Goal: Task Accomplishment & Management: Manage account settings

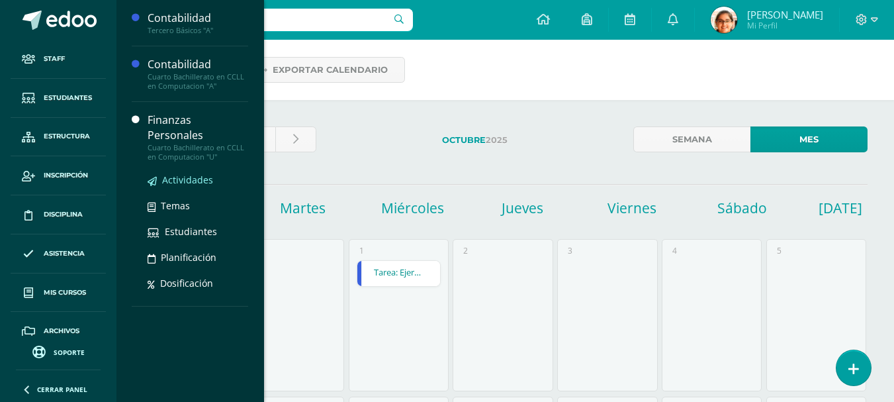
click at [173, 173] on span "Actividades" at bounding box center [187, 179] width 51 height 13
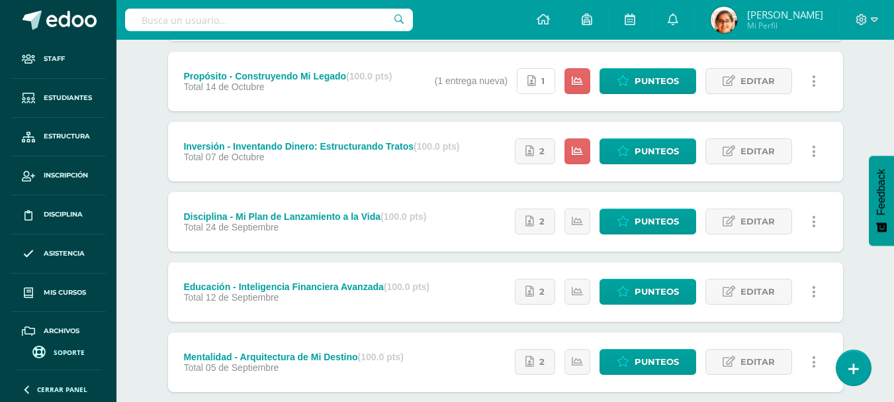
scroll to position [207, 0]
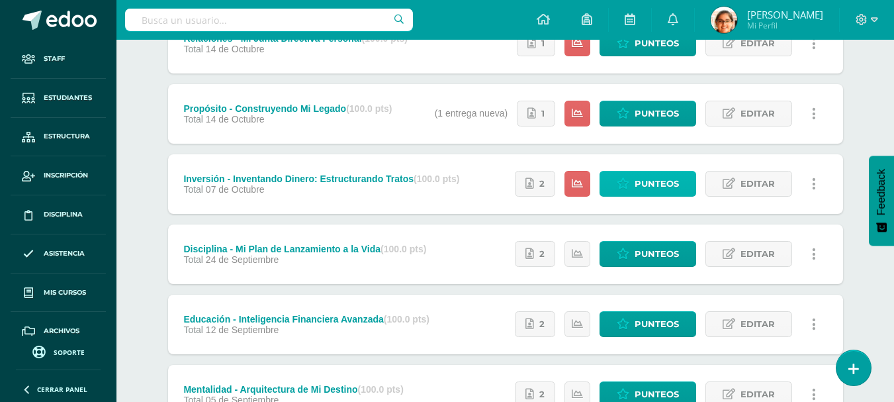
click at [651, 193] on span "Punteos" at bounding box center [657, 183] width 44 height 24
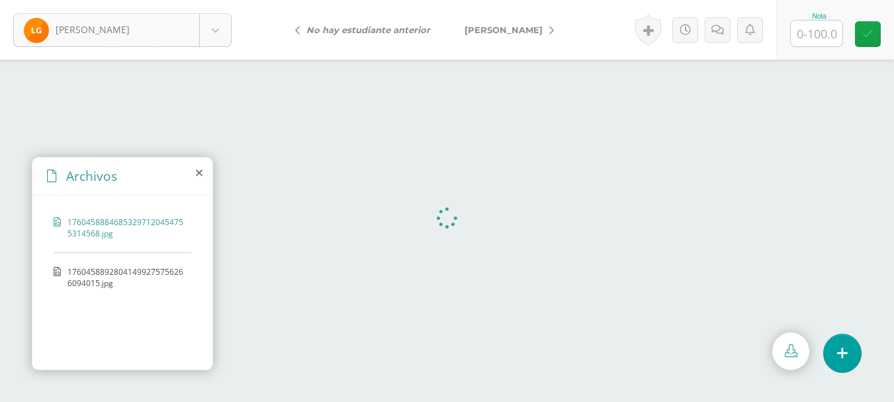
click at [194, 0] on body "Gordillo, Luis Gordillo, Luis Orozco, Angel No hay estudiante anterior Orozco, …" at bounding box center [447, 0] width 894 height 0
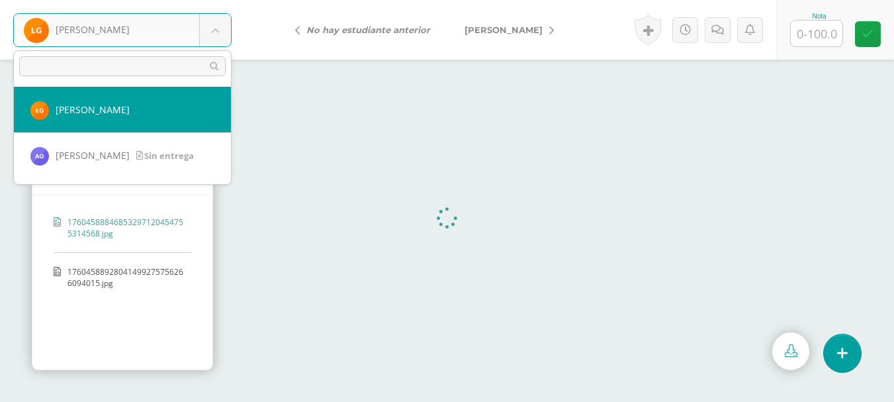
click at [194, 0] on body "Gordillo, Luis Gordillo, Luis Orozco, Angel No hay estudiante anterior Orozco, …" at bounding box center [447, 0] width 894 height 0
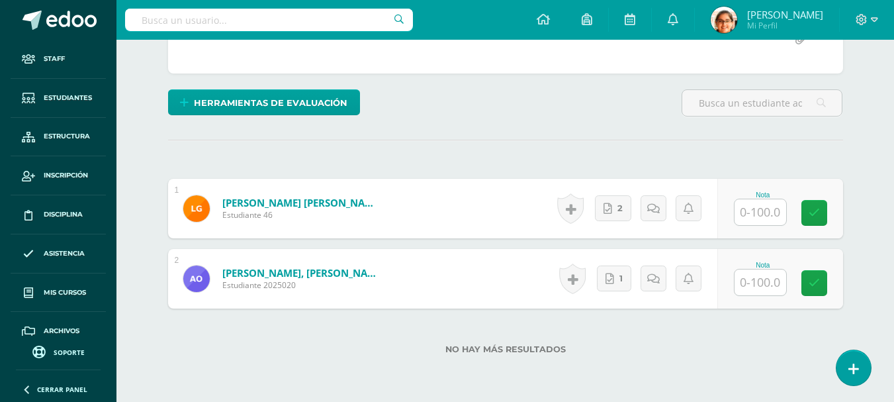
scroll to position [322, 0]
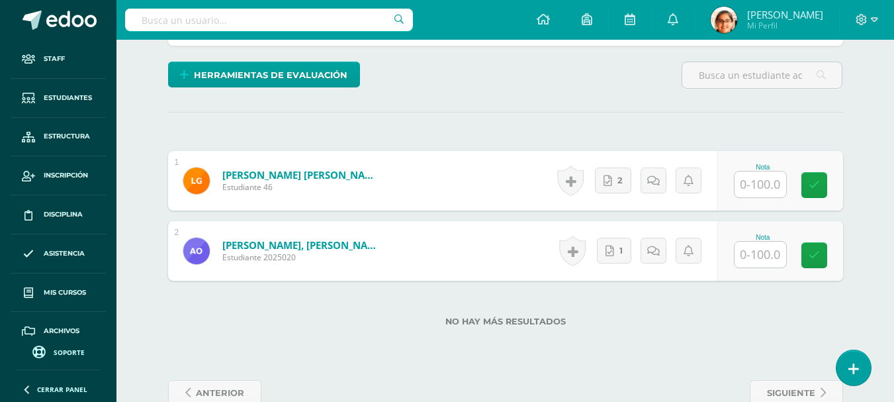
click at [741, 183] on input "text" at bounding box center [761, 184] width 52 height 26
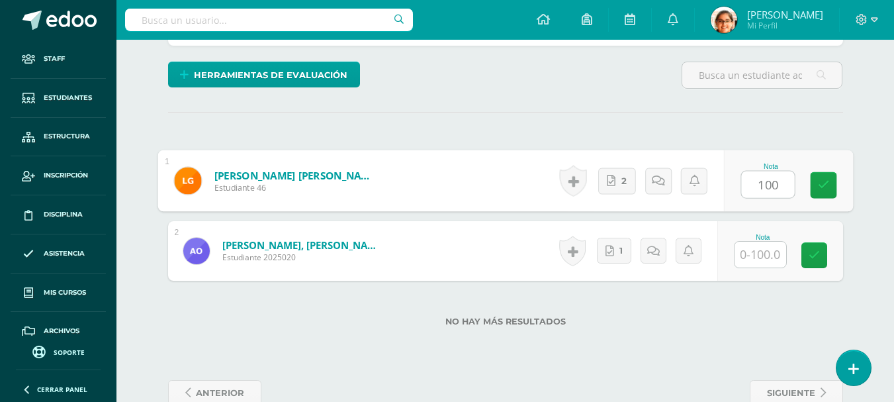
type input "100"
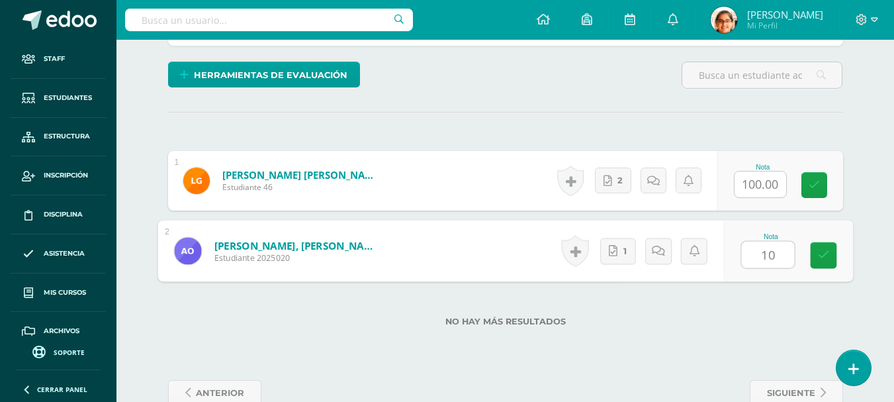
type input "100"
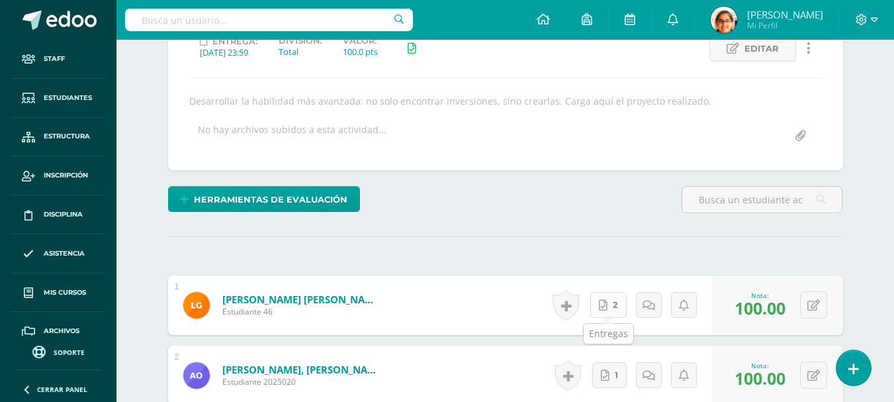
scroll to position [101, 0]
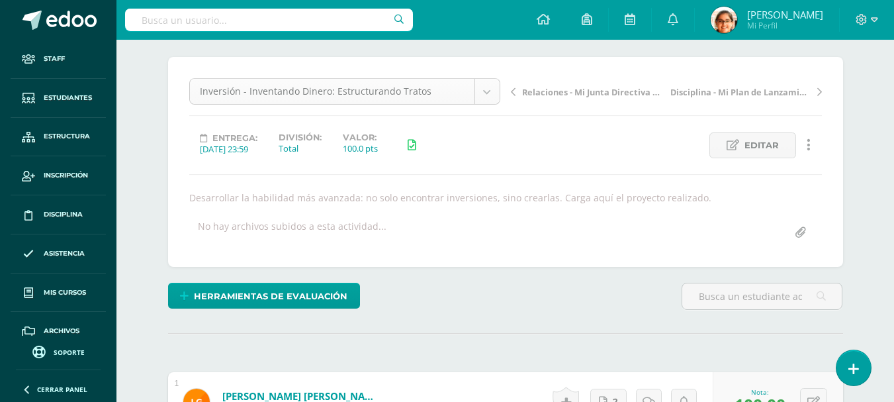
click at [348, 93] on body "Staff Estudiantes Estructura Inscripción Disciplina Asistencia Mis cursos Archi…" at bounding box center [447, 276] width 894 height 754
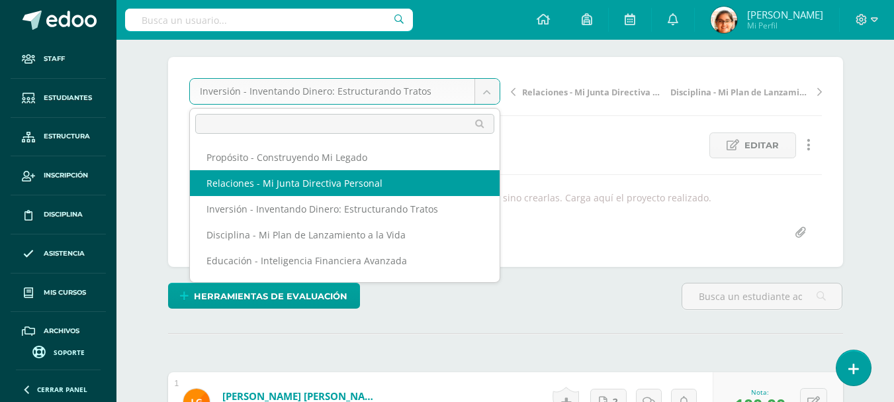
select select "/dashboard/teacher/grade-activity/171773/"
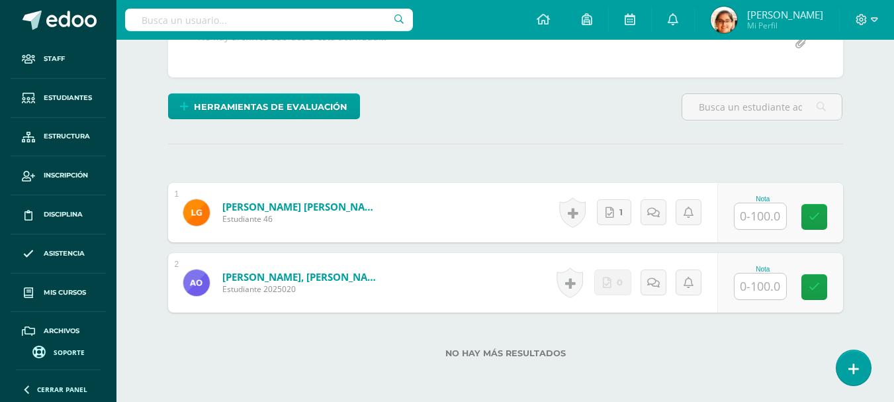
scroll to position [322, 0]
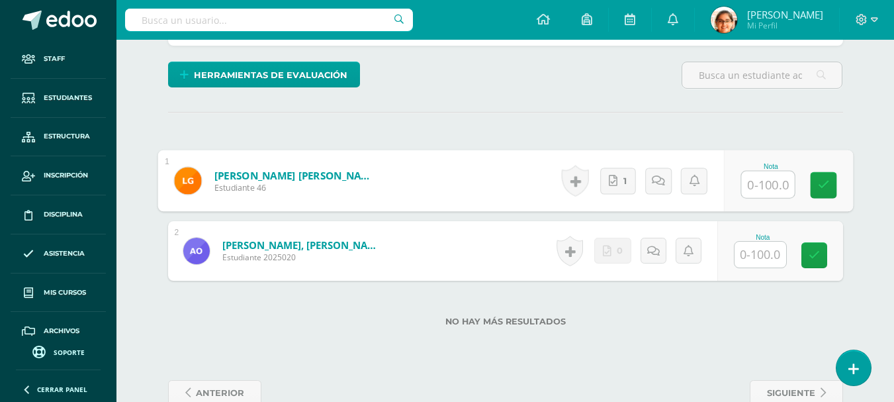
click at [745, 185] on input "text" at bounding box center [767, 184] width 53 height 26
type input "100"
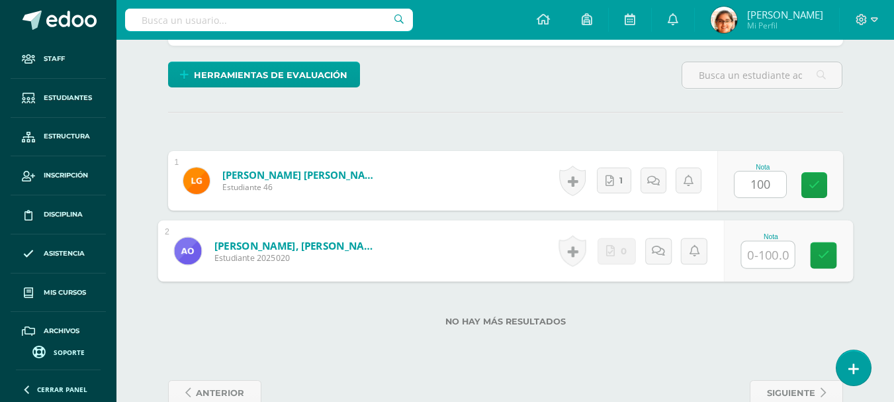
type input "0"
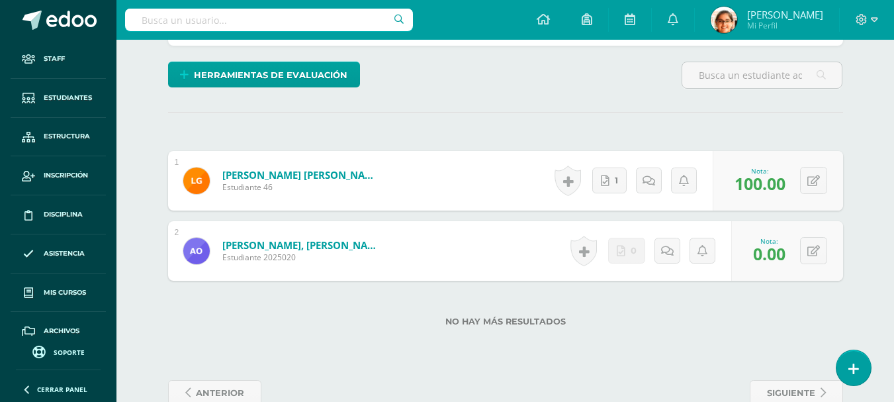
scroll to position [101, 0]
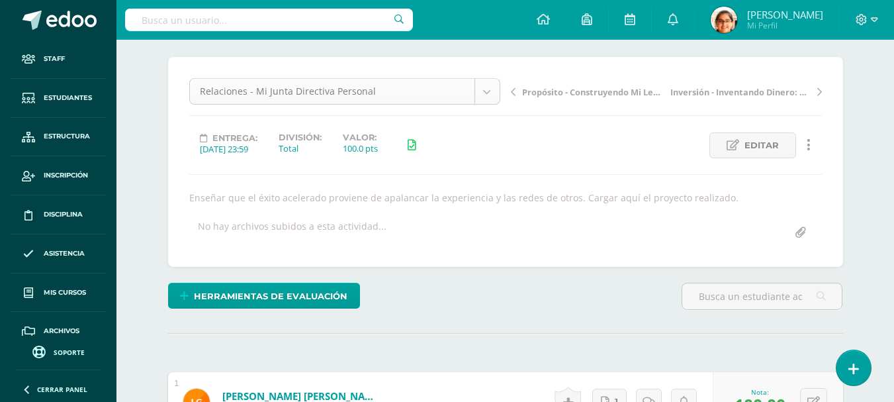
click at [348, 88] on body "Staff Estudiantes Estructura Inscripción Disciplina Asistencia Mis cursos Archi…" at bounding box center [447, 276] width 894 height 754
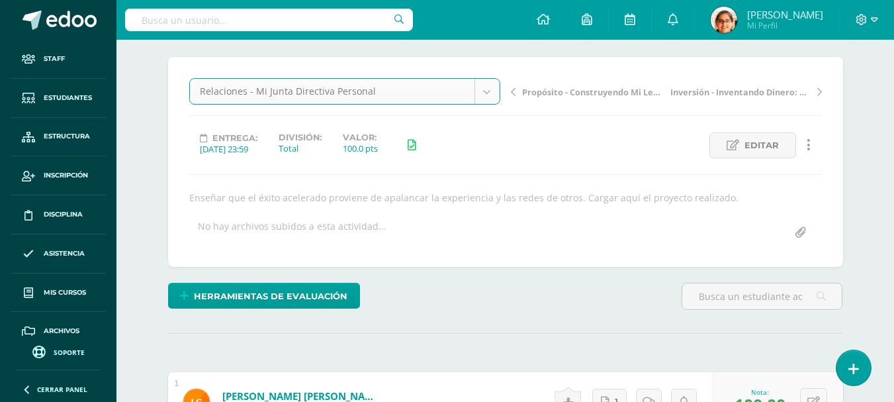
click at [348, 88] on body "Staff Estudiantes Estructura Inscripción Disciplina Asistencia Mis cursos Archi…" at bounding box center [447, 276] width 894 height 754
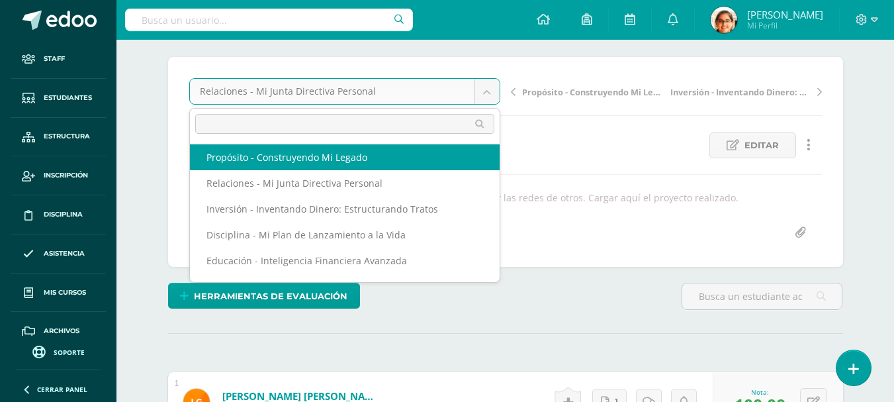
select select "/dashboard/teacher/grade-activity/171772/"
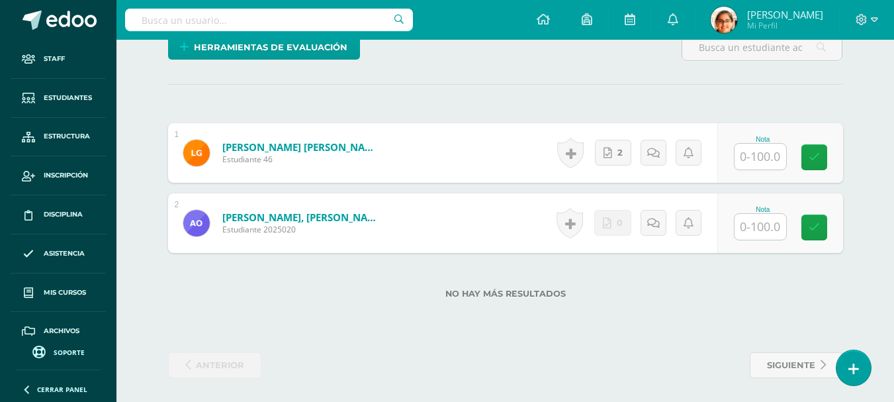
scroll to position [365, 0]
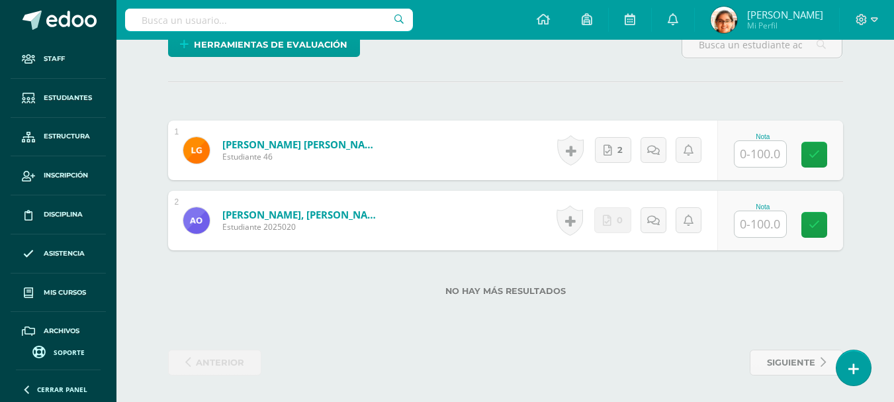
click at [759, 156] on input "text" at bounding box center [761, 154] width 52 height 26
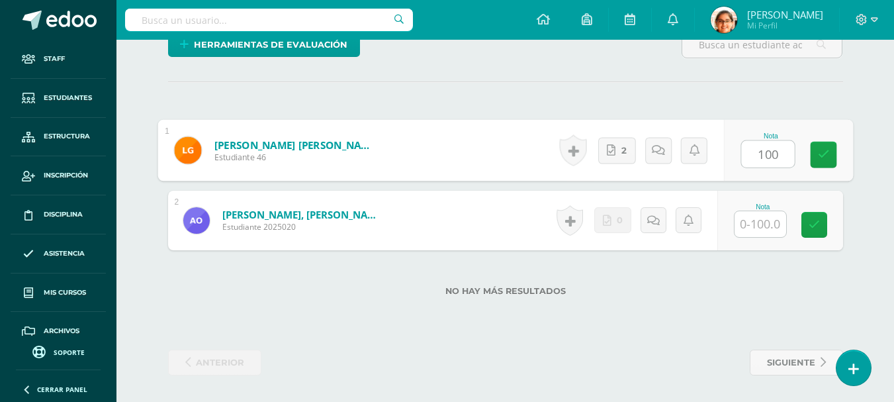
type input "100"
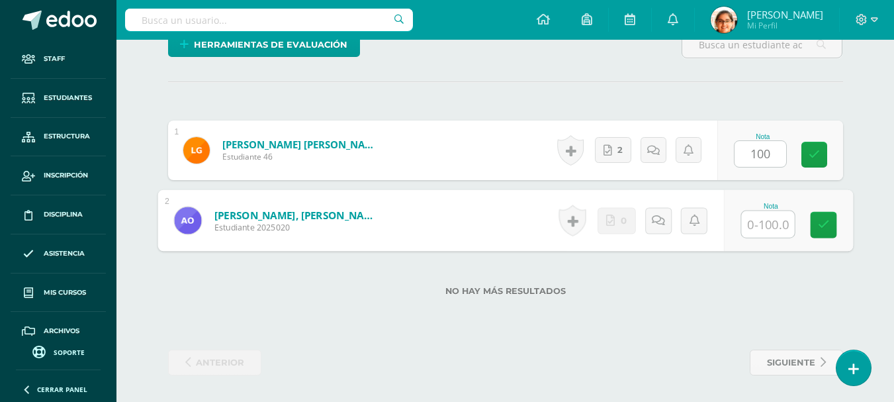
type input "0"
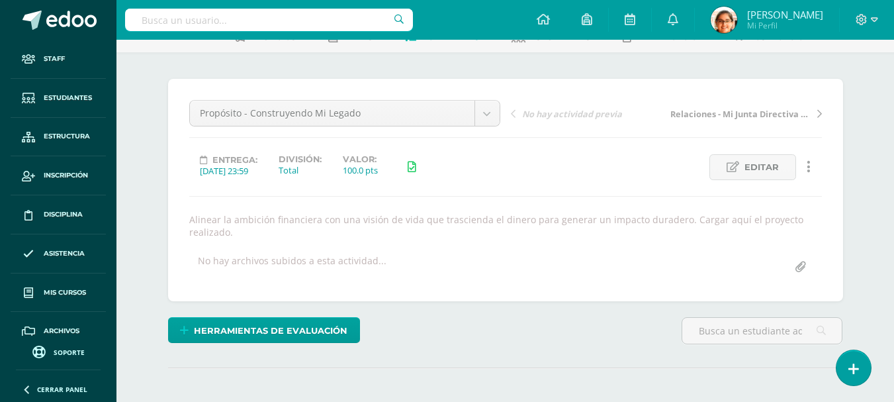
scroll to position [0, 0]
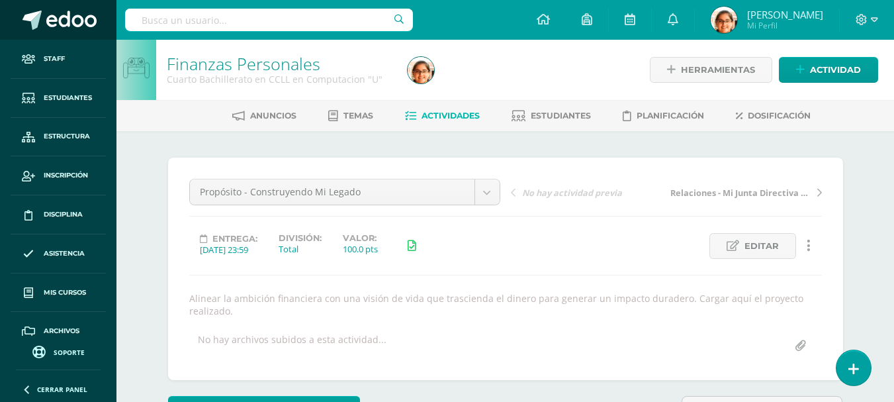
click at [60, 28] on span at bounding box center [71, 21] width 50 height 20
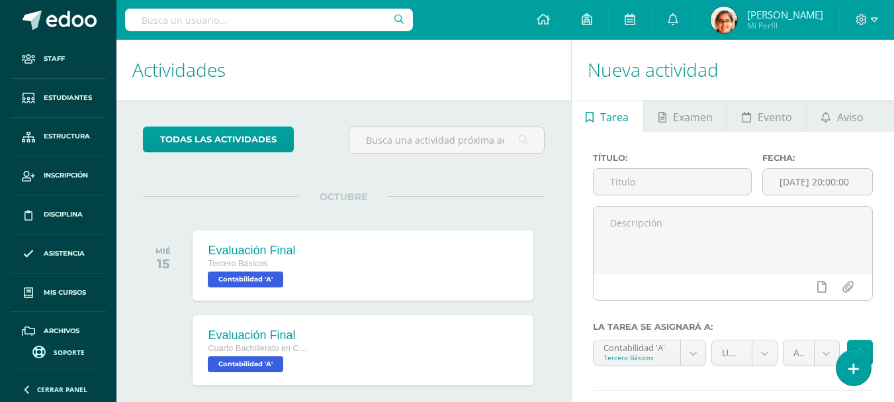
click at [218, 13] on input "text" at bounding box center [269, 20] width 288 height 23
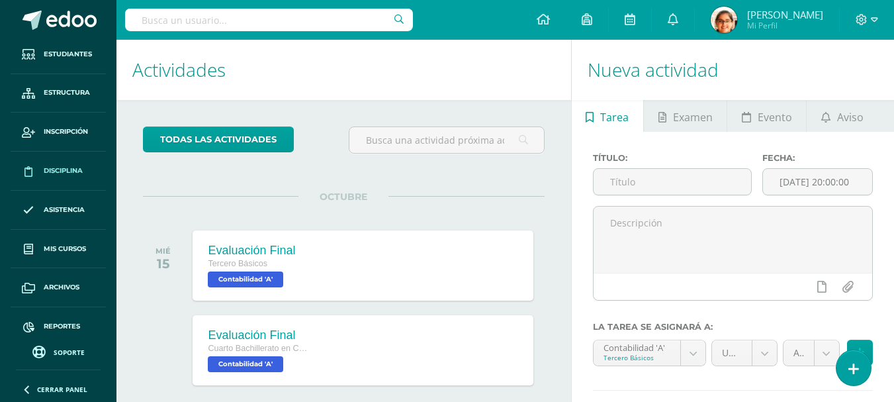
scroll to position [54, 0]
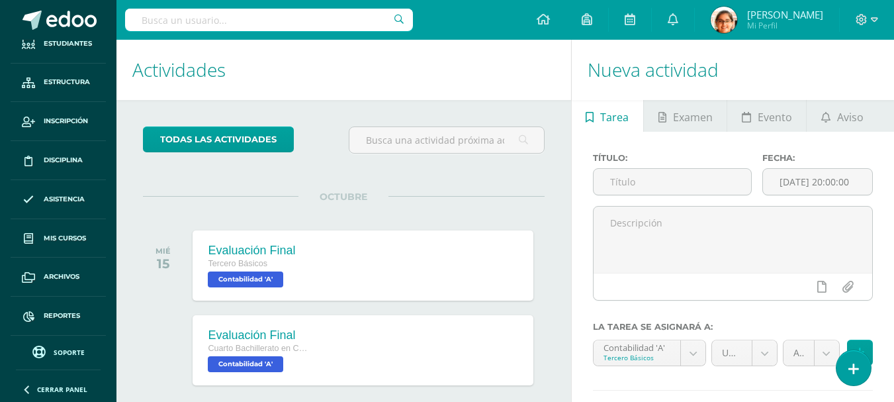
click at [176, 23] on input "text" at bounding box center [269, 20] width 288 height 23
type input "lenin"
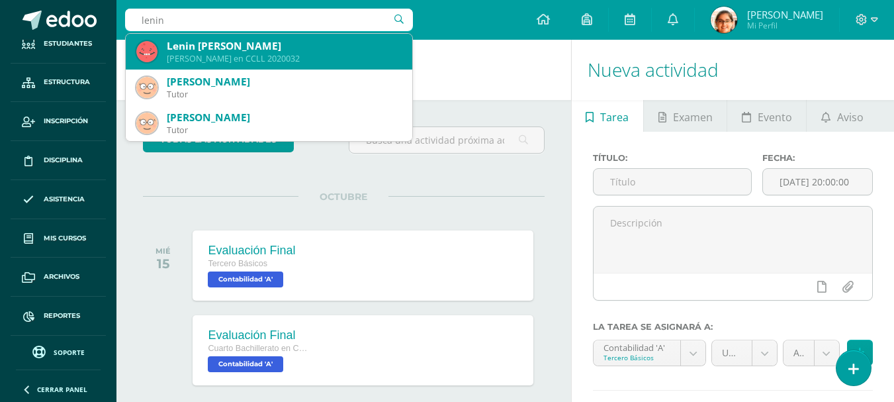
click at [234, 66] on div "Lenin Francisco Barillas Barrios Quinto Bachillerato en CCLL 2020032" at bounding box center [268, 52] width 265 height 36
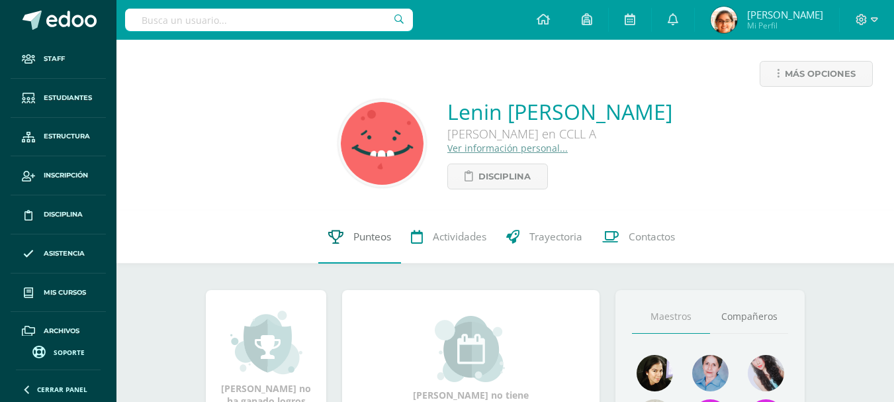
click at [342, 246] on link "Punteos" at bounding box center [359, 236] width 83 height 53
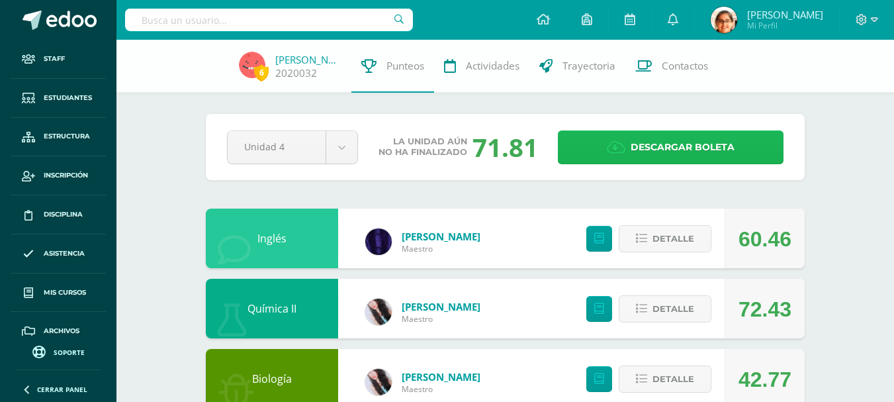
click at [662, 151] on span "Descargar boleta" at bounding box center [683, 147] width 104 height 32
